Goal: Task Accomplishment & Management: Manage account settings

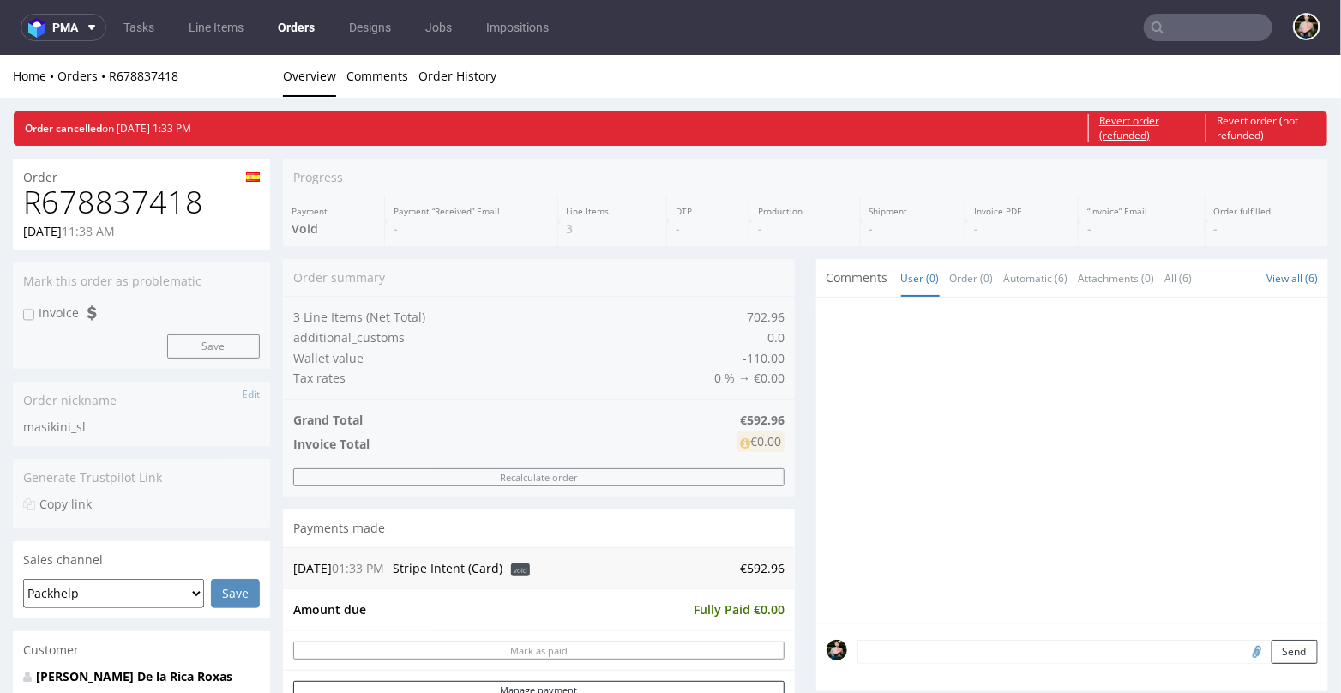
click at [1138, 129] on link "Revert order (refunded)" at bounding box center [1141, 127] width 107 height 29
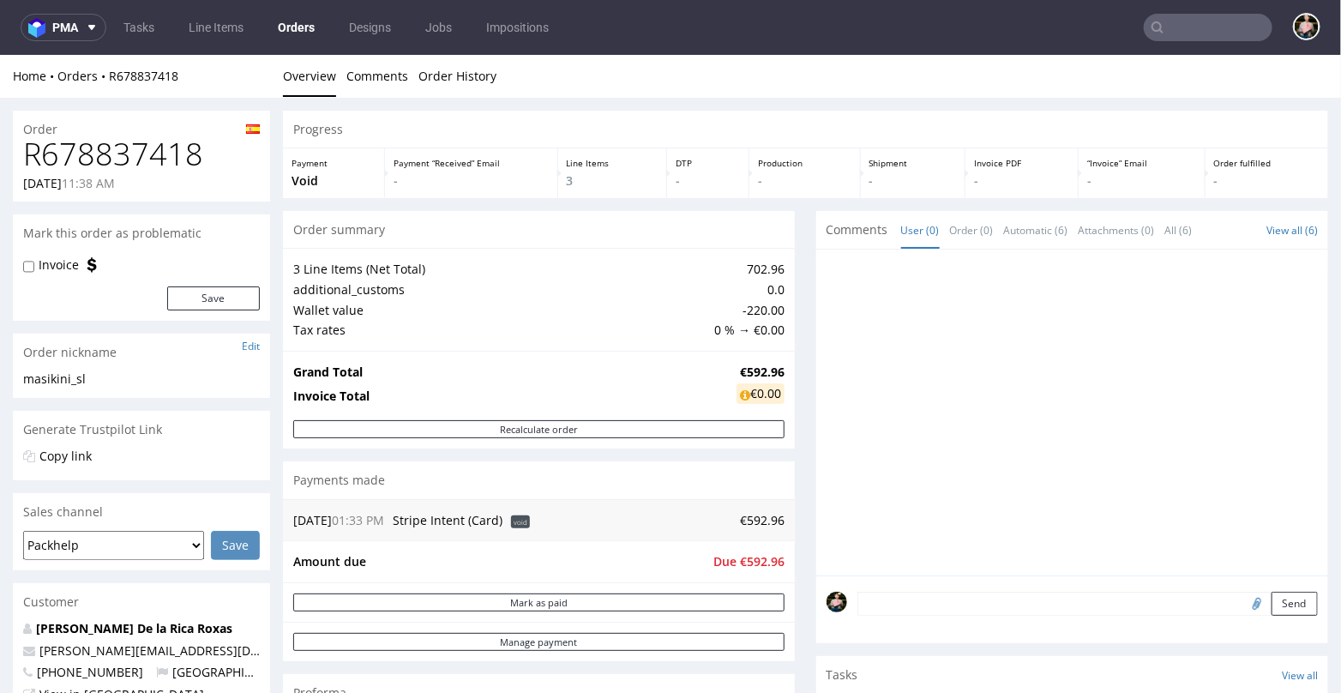
drag, startPoint x: 1157, startPoint y: 134, endPoint x: 1166, endPoint y: 141, distance: 11.0
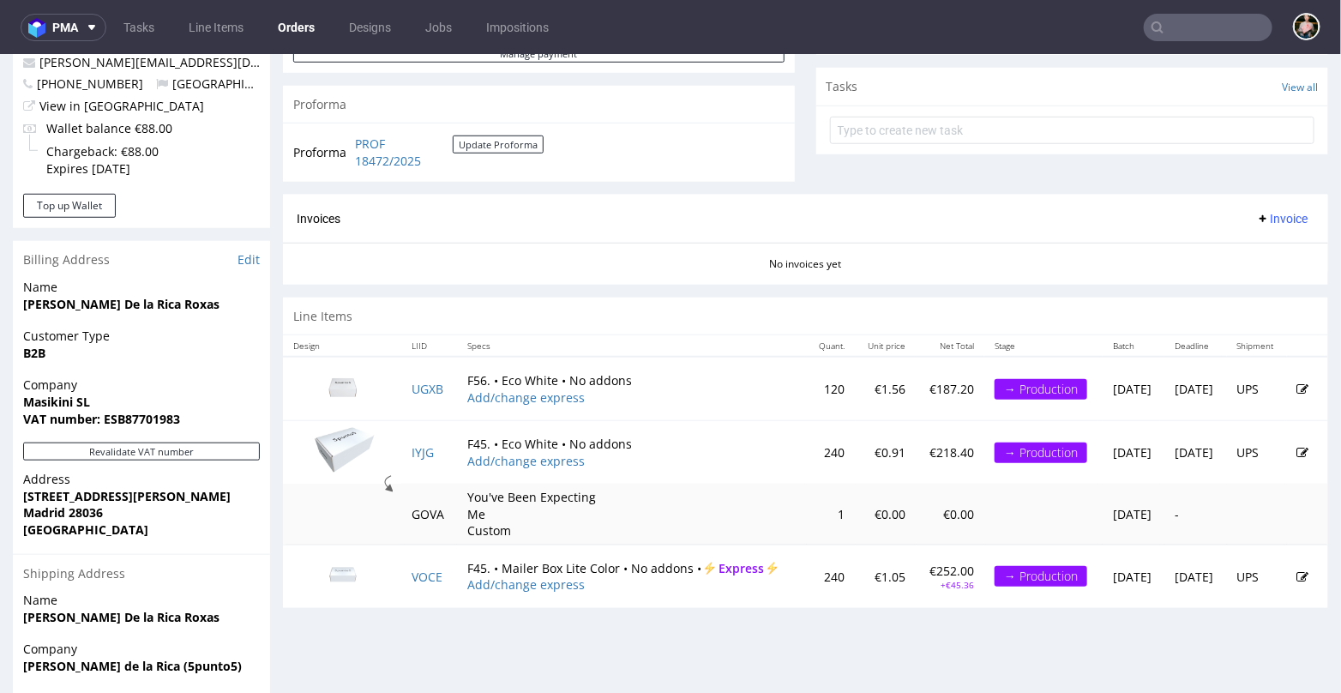
scroll to position [586, 0]
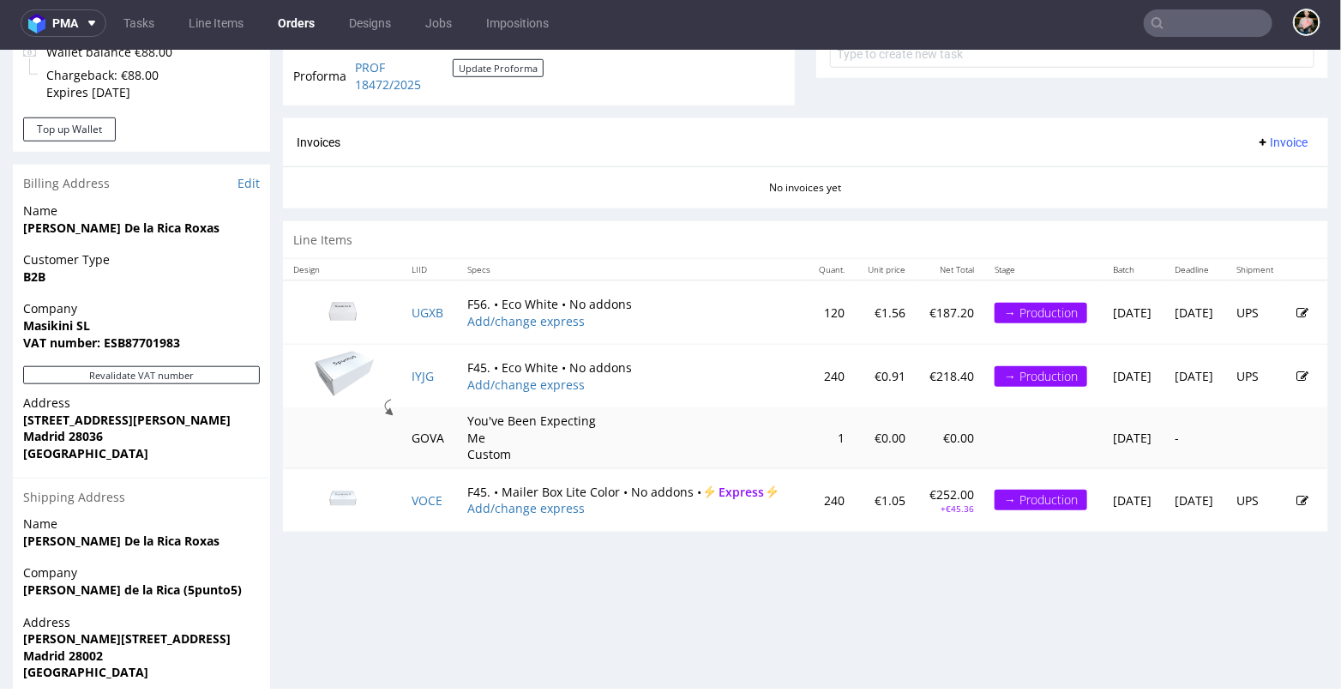
scroll to position [672, 0]
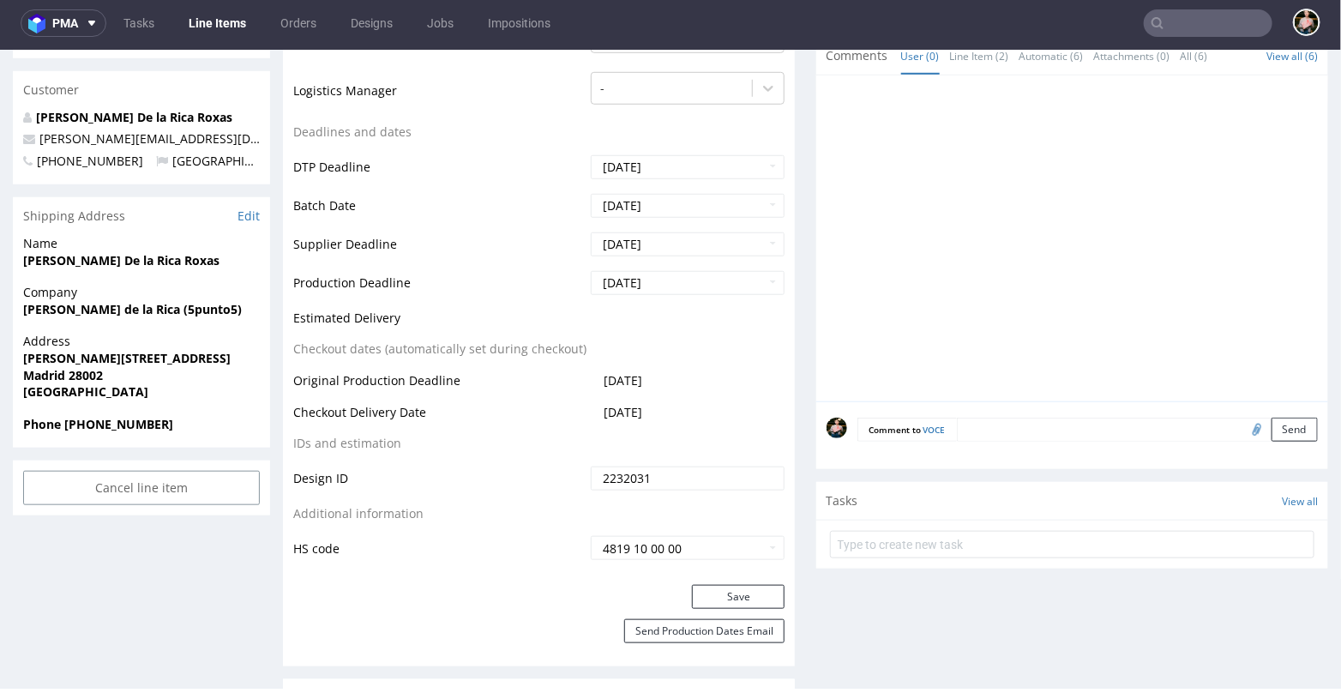
scroll to position [552, 0]
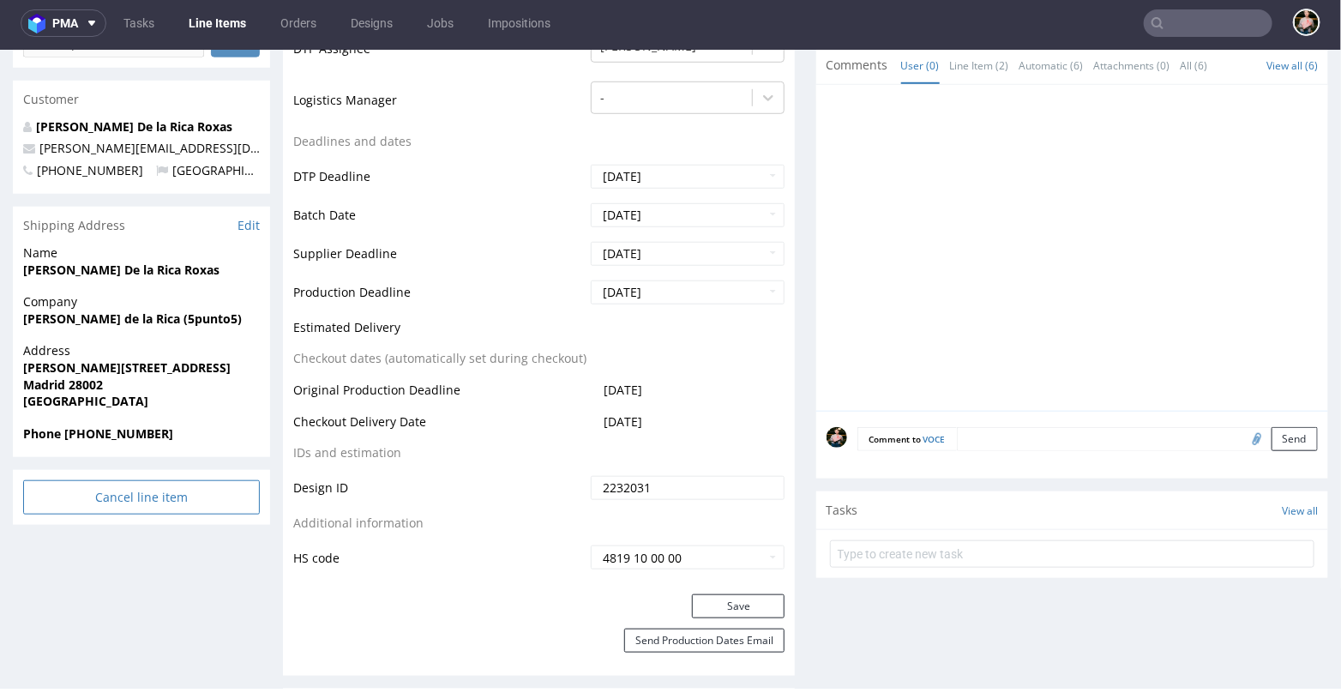
click at [136, 490] on input "Cancel line item" at bounding box center [141, 496] width 237 height 34
click at [115, 449] on link "Yes" at bounding box center [115, 450] width 49 height 26
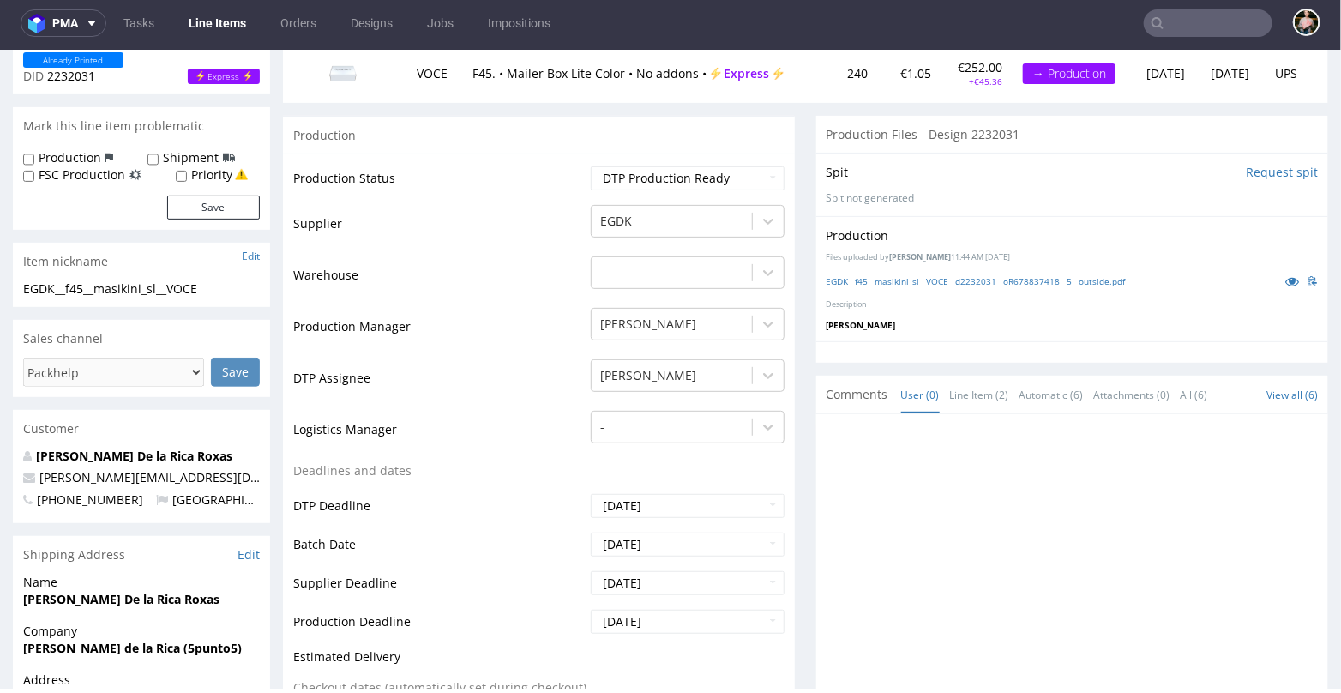
scroll to position [0, 0]
